Goal: Information Seeking & Learning: Learn about a topic

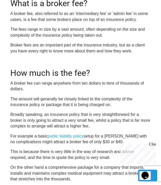
scroll to position [191, 0]
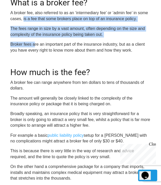
drag, startPoint x: 23, startPoint y: 19, endPoint x: 34, endPoint y: 44, distance: 26.9
click at [34, 44] on p "Broker fees are an important part of the insurance industry, but as a client yo…" at bounding box center [80, 48] width 140 height 12
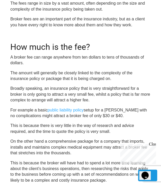
scroll to position [217, 0]
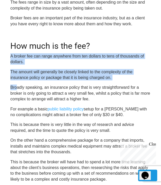
drag, startPoint x: 11, startPoint y: 51, endPoint x: 17, endPoint y: 83, distance: 32.5
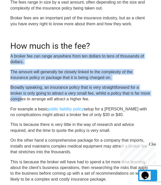
drag, startPoint x: 10, startPoint y: 54, endPoint x: 22, endPoint y: 100, distance: 47.0
click at [22, 100] on p "Broadly speaking, an insurance policy that is very straightforward for a broker…" at bounding box center [80, 93] width 140 height 17
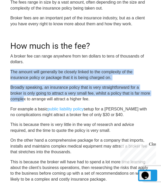
drag, startPoint x: 11, startPoint y: 71, endPoint x: 24, endPoint y: 97, distance: 28.7
click at [24, 97] on p "Broadly speaking, an insurance policy that is very straightforward for a broker…" at bounding box center [80, 93] width 140 height 17
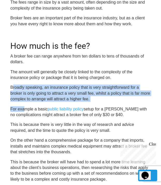
drag, startPoint x: 14, startPoint y: 88, endPoint x: 25, endPoint y: 108, distance: 23.0
click at [25, 108] on p "For example a basic public liability policy setup for a [PERSON_NAME] with no c…" at bounding box center [80, 112] width 140 height 12
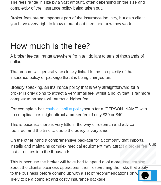
click at [24, 124] on p "This is because there is very little in the way of research and advice required…" at bounding box center [80, 128] width 140 height 12
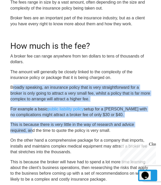
drag, startPoint x: 13, startPoint y: 86, endPoint x: 31, endPoint y: 128, distance: 45.6
click at [31, 128] on p "This is because there is very little in the way of research and advice required…" at bounding box center [80, 128] width 140 height 12
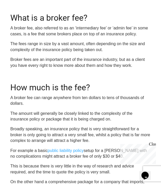
scroll to position [166, 0]
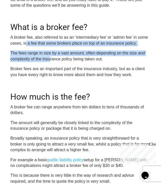
drag, startPoint x: 26, startPoint y: 42, endPoint x: 55, endPoint y: 60, distance: 34.7
click at [55, 60] on p "The fees range in size by a vast amount, often depending on the size and comple…" at bounding box center [80, 56] width 140 height 12
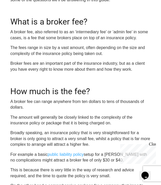
scroll to position [171, 0]
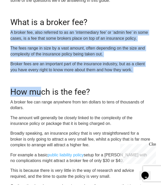
drag, startPoint x: 11, startPoint y: 31, endPoint x: 43, endPoint y: 77, distance: 56.1
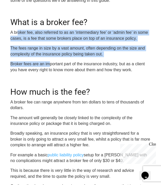
drag, startPoint x: 18, startPoint y: 33, endPoint x: 50, endPoint y: 65, distance: 45.5
click at [50, 65] on p "Broker fees are an important part of the insurance industry, but as a client yo…" at bounding box center [80, 67] width 140 height 12
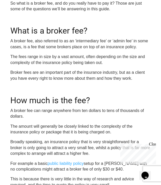
scroll to position [156, 0]
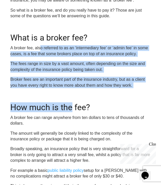
drag, startPoint x: 40, startPoint y: 45, endPoint x: 70, endPoint y: 89, distance: 52.7
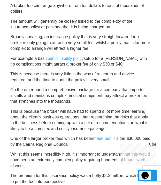
scroll to position [267, 0]
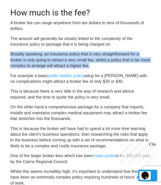
drag, startPoint x: 10, startPoint y: 54, endPoint x: 89, endPoint y: 66, distance: 79.6
click at [89, 66] on p "Broadly speaking, an insurance policy that is very straightforward for a broker…" at bounding box center [80, 59] width 140 height 17
copy p "Broadly speaking, an insurance policy that is very straightforward for a broker…"
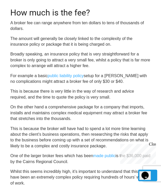
click at [122, 94] on p "This is because there is very little in the way of research and advice required…" at bounding box center [80, 95] width 140 height 12
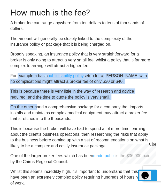
drag, startPoint x: 17, startPoint y: 78, endPoint x: 38, endPoint y: 103, distance: 32.8
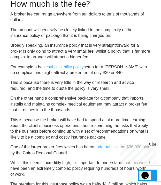
scroll to position [258, 0]
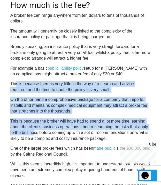
drag, startPoint x: 17, startPoint y: 79, endPoint x: 35, endPoint y: 132, distance: 55.8
click at [35, 132] on p "This is because the broker will have had to spend a lot more time learning abou…" at bounding box center [80, 130] width 140 height 23
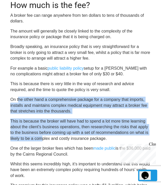
drag, startPoint x: 19, startPoint y: 96, endPoint x: 42, endPoint y: 138, distance: 47.6
click at [42, 138] on p "This is because the broker will have had to spend a lot more time learning abou…" at bounding box center [80, 130] width 140 height 23
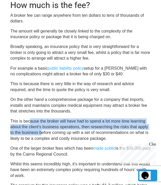
drag, startPoint x: 30, startPoint y: 116, endPoint x: 44, endPoint y: 136, distance: 25.4
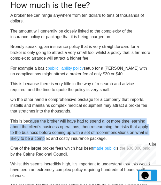
click at [44, 136] on p "This is because the broker will have had to spend a lot more time learning abou…" at bounding box center [80, 130] width 140 height 23
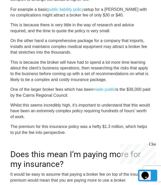
scroll to position [318, 0]
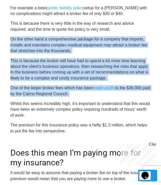
drag, startPoint x: 9, startPoint y: 38, endPoint x: 12, endPoint y: 103, distance: 65.3
click at [12, 103] on p "Whilst this seems incredibly high, it’s important to understand that this would…" at bounding box center [80, 109] width 140 height 17
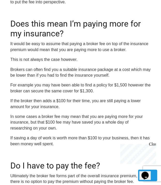
scroll to position [448, 0]
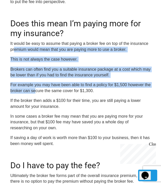
drag, startPoint x: 15, startPoint y: 51, endPoint x: 35, endPoint y: 91, distance: 44.7
click at [35, 91] on div "OR CALL [PHONE_NUMBER] If you’re like most businesses which choose to use a bro…" at bounding box center [80, 98] width 140 height 824
click at [35, 91] on p "For example you may have been able to find a policy for $1,500 however the brok…" at bounding box center [80, 88] width 140 height 12
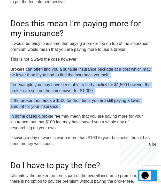
drag, startPoint x: 25, startPoint y: 71, endPoint x: 49, endPoint y: 113, distance: 47.7
click at [49, 113] on div "OR CALL [PHONE_NUMBER] If you’re like most businesses which choose to use a bro…" at bounding box center [80, 98] width 140 height 824
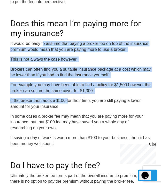
drag, startPoint x: 42, startPoint y: 42, endPoint x: 69, endPoint y: 99, distance: 63.0
click at [69, 99] on div "OR CALL [PHONE_NUMBER] If you’re like most businesses which choose to use a bro…" at bounding box center [80, 98] width 140 height 824
click at [69, 99] on p "If the broker then adds a $100 for their time, you are still paying a lower amo…" at bounding box center [80, 104] width 140 height 12
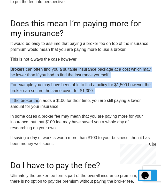
drag, startPoint x: 11, startPoint y: 72, endPoint x: 39, endPoint y: 101, distance: 39.7
click at [39, 101] on div "OR CALL [PHONE_NUMBER] If you’re like most businesses which choose to use a bro…" at bounding box center [80, 98] width 140 height 824
click at [39, 101] on p "If the broker then adds a $100 for their time, you are still paying a lower amo…" at bounding box center [80, 104] width 140 height 12
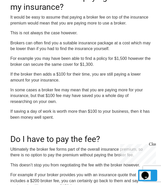
scroll to position [475, 0]
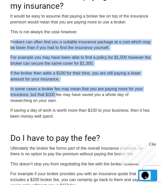
drag, startPoint x: 14, startPoint y: 41, endPoint x: 55, endPoint y: 93, distance: 67.2
click at [55, 93] on div "OR CALL [PHONE_NUMBER] If you’re like most businesses which choose to use a bro…" at bounding box center [80, 71] width 140 height 824
click at [55, 93] on p "In some cases a broker fee may mean that you are paying more for your insurance…" at bounding box center [80, 94] width 140 height 17
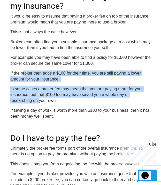
drag, startPoint x: 22, startPoint y: 67, endPoint x: 39, endPoint y: 103, distance: 39.7
click at [39, 103] on div "OR CALL [PHONE_NUMBER] If you’re like most businesses which choose to use a bro…" at bounding box center [80, 71] width 140 height 824
click at [39, 103] on p "In some cases a broker fee may mean that you are paying more for your insurance…" at bounding box center [80, 94] width 140 height 17
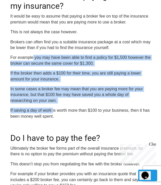
drag, startPoint x: 33, startPoint y: 51, endPoint x: 52, endPoint y: 110, distance: 62.2
click at [52, 110] on div "OR CALL [PHONE_NUMBER] If you’re like most businesses which choose to use a bro…" at bounding box center [80, 71] width 140 height 824
click at [52, 110] on p "If saving a day of work is worth more than $100 to your business, then it has b…" at bounding box center [80, 114] width 140 height 12
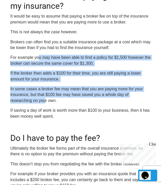
drag, startPoint x: 38, startPoint y: 52, endPoint x: 47, endPoint y: 104, distance: 53.0
click at [47, 104] on div "OR CALL [PHONE_NUMBER] If you’re like most businesses which choose to use a bro…" at bounding box center [80, 71] width 140 height 824
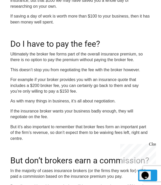
scroll to position [578, 0]
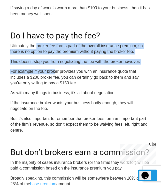
drag, startPoint x: 37, startPoint y: 45, endPoint x: 61, endPoint y: 73, distance: 36.8
click at [61, 73] on p "For example if your broker provides you with an insurance quote that includes a…" at bounding box center [80, 77] width 140 height 17
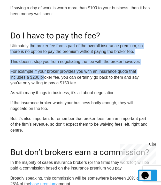
drag, startPoint x: 30, startPoint y: 48, endPoint x: 45, endPoint y: 75, distance: 31.2
click at [45, 75] on p "For example if your broker provides you with an insurance quote that includes a…" at bounding box center [80, 77] width 140 height 17
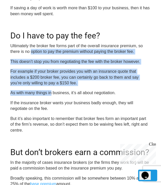
drag, startPoint x: 32, startPoint y: 54, endPoint x: 51, endPoint y: 88, distance: 39.4
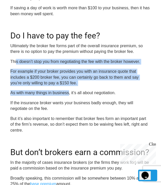
drag, startPoint x: 16, startPoint y: 60, endPoint x: 69, endPoint y: 87, distance: 59.5
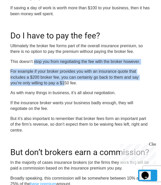
drag, startPoint x: 34, startPoint y: 59, endPoint x: 65, endPoint y: 85, distance: 40.2
click at [65, 85] on p "For example if your broker provides you with an insurance quote that includes a…" at bounding box center [80, 77] width 140 height 17
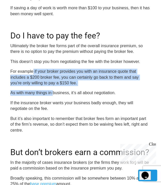
drag, startPoint x: 32, startPoint y: 67, endPoint x: 56, endPoint y: 94, distance: 36.5
click at [56, 94] on p "As with many things in business, it’s all about negotiation." at bounding box center [80, 93] width 140 height 6
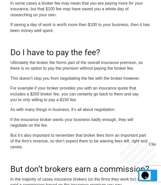
scroll to position [557, 0]
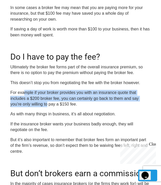
drag, startPoint x: 26, startPoint y: 89, endPoint x: 55, endPoint y: 106, distance: 33.3
click at [55, 106] on p "For example if your broker provides you with an insurance quote that includes a…" at bounding box center [80, 98] width 140 height 17
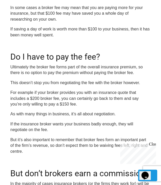
scroll to position [587, 0]
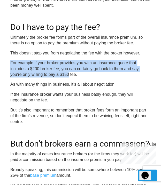
drag, startPoint x: 9, startPoint y: 64, endPoint x: 69, endPoint y: 76, distance: 61.4
click at [69, 76] on p "For example if your broker provides you with an insurance quote that includes a…" at bounding box center [80, 68] width 140 height 17
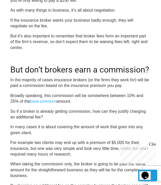
scroll to position [682, 0]
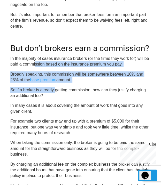
drag, startPoint x: 35, startPoint y: 63, endPoint x: 56, endPoint y: 86, distance: 30.9
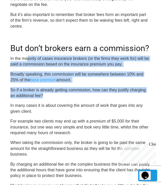
drag, startPoint x: 28, startPoint y: 60, endPoint x: 50, endPoint y: 93, distance: 39.7
click at [50, 93] on p "So if a broker is already getting commission, how can they justify charging an …" at bounding box center [80, 93] width 140 height 12
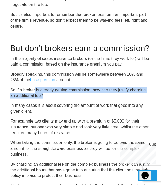
drag, startPoint x: 35, startPoint y: 90, endPoint x: 66, endPoint y: 96, distance: 31.5
click at [66, 96] on p "So if a broker is already getting commission, how can they justify charging an …" at bounding box center [80, 93] width 140 height 12
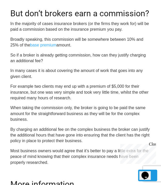
scroll to position [719, 0]
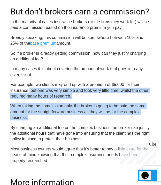
drag, startPoint x: 29, startPoint y: 89, endPoint x: 51, endPoint y: 115, distance: 34.2
click at [51, 115] on p "When taking the commission only, the broker is going to be paid the same amount…" at bounding box center [80, 111] width 140 height 17
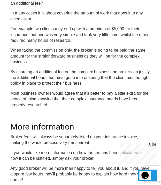
scroll to position [777, 0]
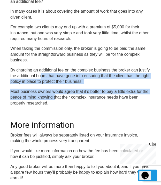
drag, startPoint x: 40, startPoint y: 77, endPoint x: 55, endPoint y: 99, distance: 26.1
click at [55, 99] on p "Most business owners would agree that it’s better to pay a little extra for the…" at bounding box center [80, 97] width 140 height 17
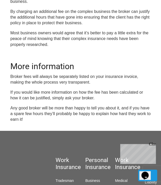
scroll to position [836, 0]
